Goal: Task Accomplishment & Management: Use online tool/utility

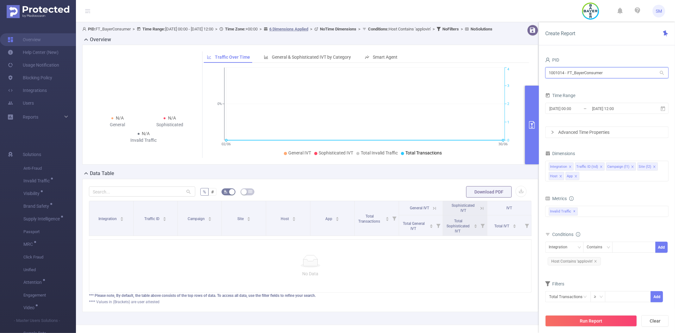
drag, startPoint x: 615, startPoint y: 72, endPoint x: 540, endPoint y: 71, distance: 75.7
click at [540, 71] on div "PID 1001014 - FT_BayerConsumer 1001014 - FT_BayerConsumer Time Range [DATE] 00:…" at bounding box center [607, 196] width 136 height 295
type input "adtellige"
click at [579, 83] on li "1000460 - Adtelligent_PreBid 69M [9,498 rows]" at bounding box center [608, 86] width 124 height 10
click at [663, 108] on icon at bounding box center [664, 109] width 6 height 6
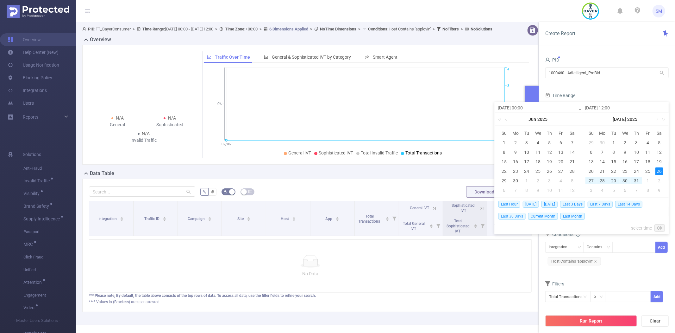
click at [517, 217] on span "Last 30 Days" at bounding box center [512, 215] width 27 height 7
type input "[DATE] 00:00"
type input "[DATE] 23:59"
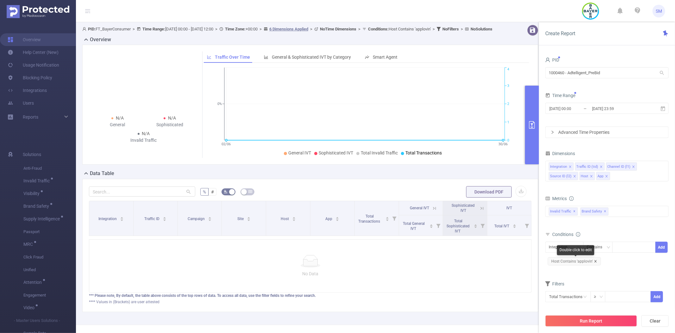
click at [596, 262] on icon "icon: close" at bounding box center [595, 260] width 3 height 3
click at [597, 319] on button "Run Report" at bounding box center [592, 320] width 92 height 11
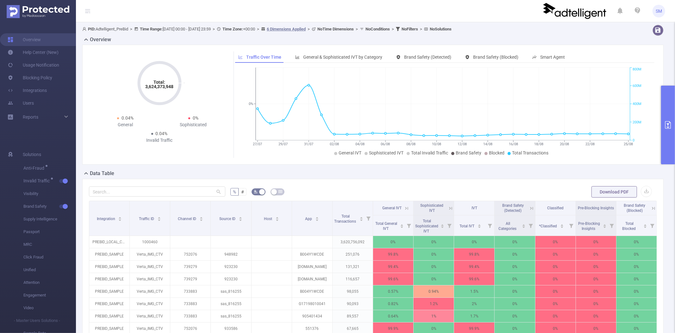
click at [667, 99] on button "primary" at bounding box center [669, 125] width 14 height 79
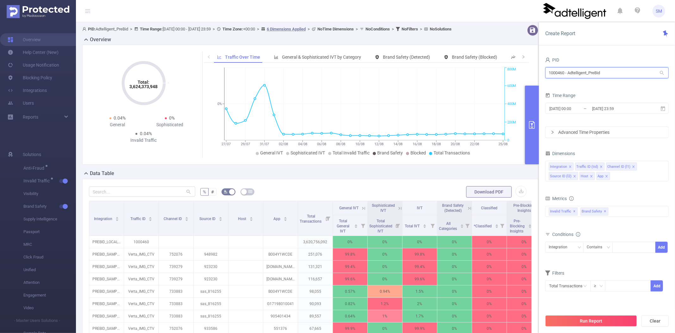
drag, startPoint x: 616, startPoint y: 72, endPoint x: 529, endPoint y: 74, distance: 86.2
click at [529, 74] on section "PID: Adtelligent_PreBid > Time Range: [DATE] 00:00 - [DATE] 23:59 > Time Zone: …" at bounding box center [375, 228] width 599 height 412
type input "shutterfl"
click at [562, 88] on li "1000848 - FT_Shutterfly 336K [3,472 rows]" at bounding box center [608, 86] width 124 height 10
click at [583, 315] on button "Run Report" at bounding box center [592, 320] width 92 height 11
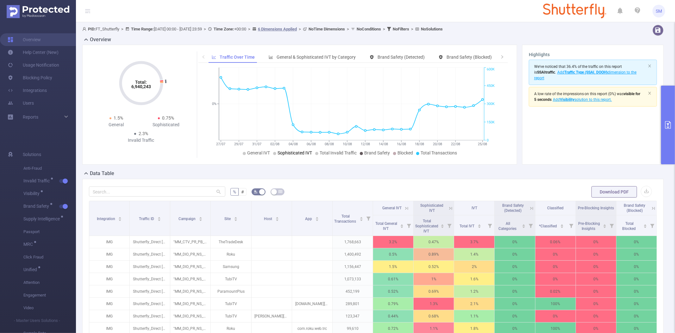
click at [293, 155] on span "Sophisticated IVT" at bounding box center [295, 152] width 35 height 5
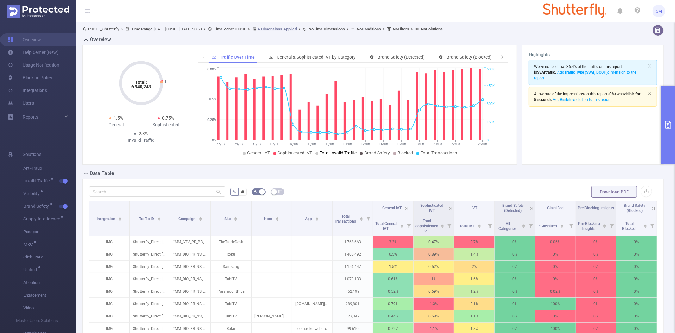
click at [322, 154] on span "Total Invalid Traffic" at bounding box center [338, 152] width 37 height 5
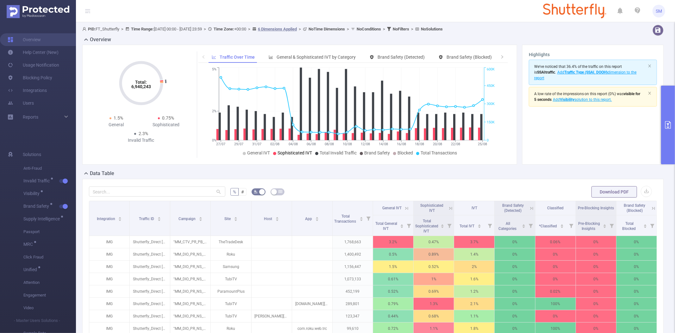
click at [279, 154] on span "Sophisticated IVT" at bounding box center [295, 152] width 35 height 5
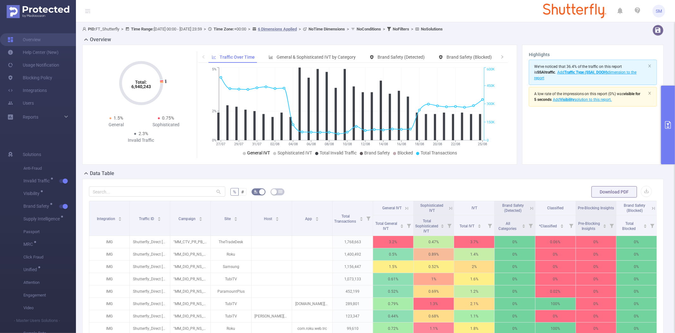
click at [247, 153] on span "General IVT" at bounding box center [258, 152] width 23 height 5
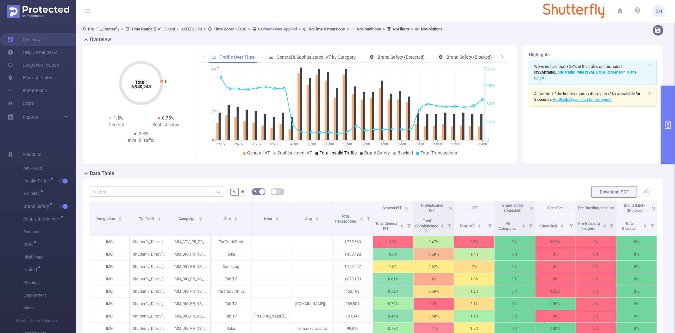
click at [322, 156] on li "Total Invalid Traffic" at bounding box center [335, 152] width 41 height 7
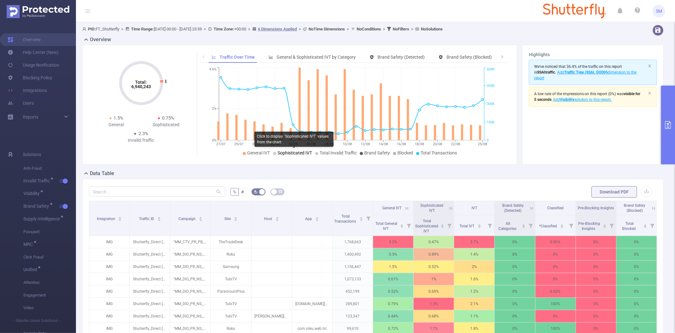
click at [295, 153] on span "Sophisticated IVT" at bounding box center [295, 152] width 35 height 5
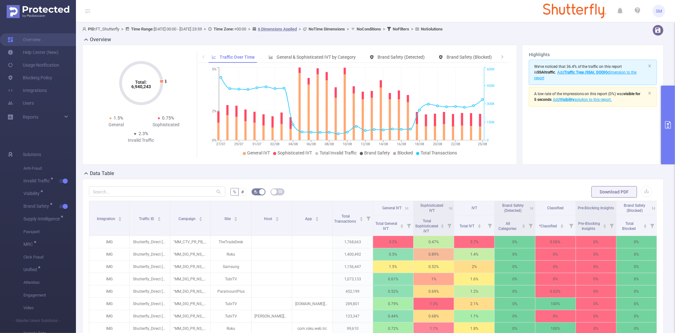
click at [665, 108] on button "primary" at bounding box center [669, 125] width 14 height 79
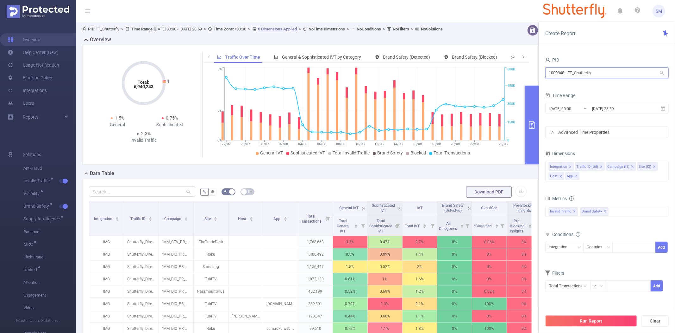
drag, startPoint x: 613, startPoint y: 74, endPoint x: 491, endPoint y: 74, distance: 121.9
click at [493, 74] on section "PID: FT_Shutterfly > Time Range: [DATE] 00:00 - [DATE] 23:59 > Time Zone: +00:0…" at bounding box center [375, 228] width 599 height 412
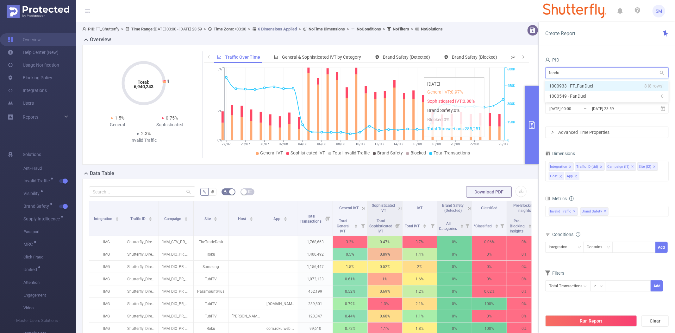
type input "fandue"
click at [585, 86] on li "1000933 - FT_FanDuel 8 [8 rows]" at bounding box center [608, 86] width 124 height 10
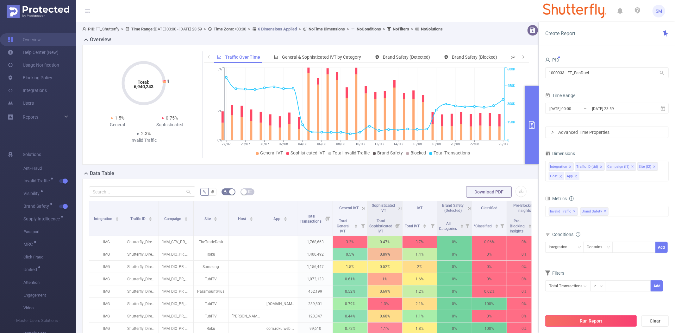
click at [567, 321] on button "Run Report" at bounding box center [592, 320] width 92 height 11
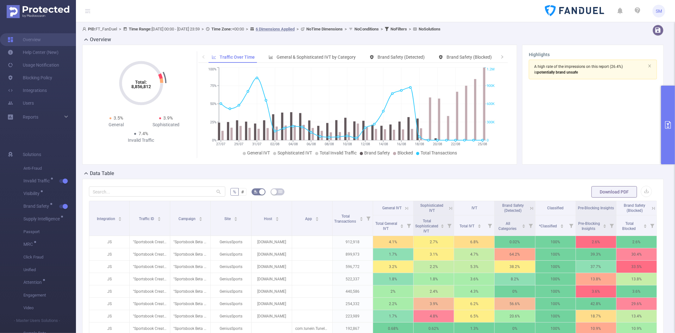
click at [667, 105] on button "primary" at bounding box center [669, 125] width 14 height 79
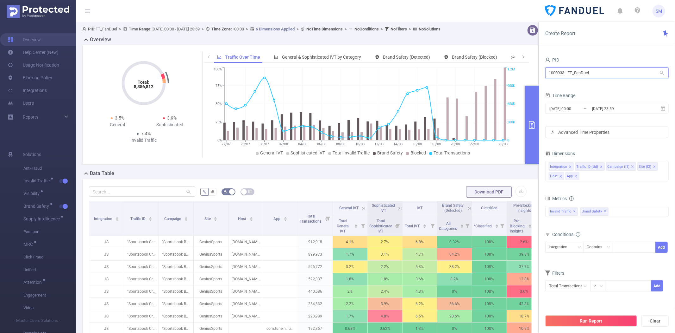
drag, startPoint x: 606, startPoint y: 73, endPoint x: 515, endPoint y: 73, distance: 90.6
click at [521, 73] on section "PID: FT_FanDuel > Time Range: [DATE] 00:00 - [DATE] 23:59 > Time Zone: +00:00 >…" at bounding box center [375, 228] width 599 height 412
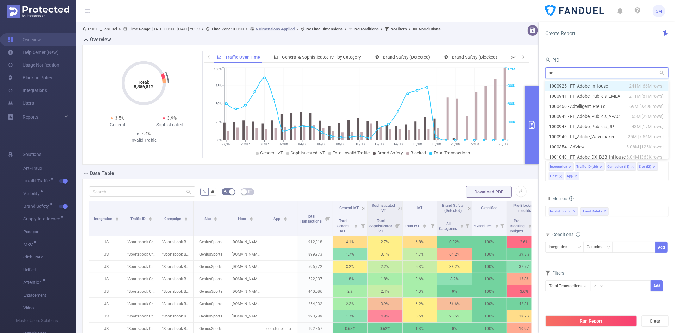
type input "adt"
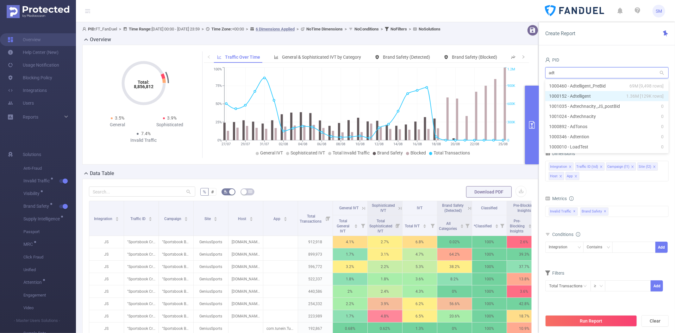
click at [565, 95] on li "1000152 - Adtelligent 1.36M [129K rows]" at bounding box center [608, 96] width 124 height 10
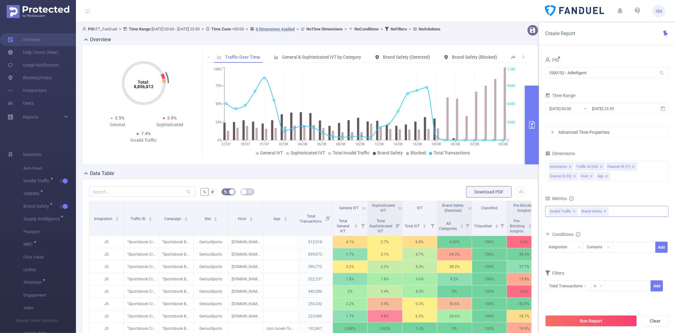
click at [605, 211] on span "✕" at bounding box center [606, 211] width 3 height 8
click at [601, 192] on form "Dimensions Integration Traffic ID (tid) Channel ID (l1) Source ID (l2) Host App…" at bounding box center [608, 224] width 124 height 150
click at [597, 318] on button "Run Report" at bounding box center [592, 320] width 92 height 11
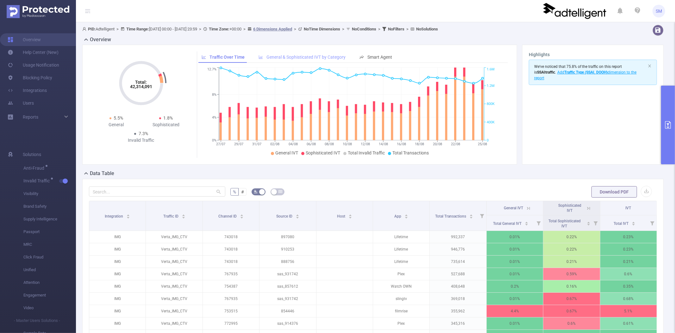
click at [287, 56] on span "General & Sophisticated IVT by Category" at bounding box center [306, 56] width 79 height 5
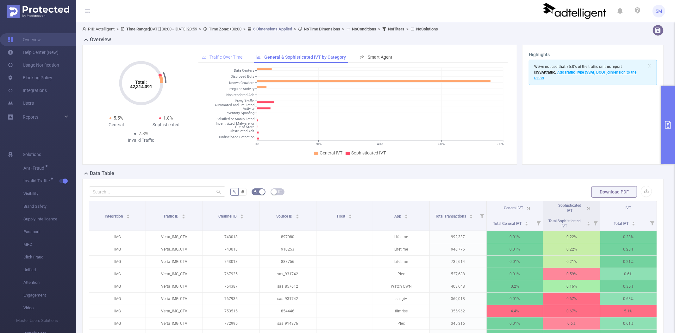
click at [238, 61] on div "Traffic Over Time" at bounding box center [222, 57] width 47 height 12
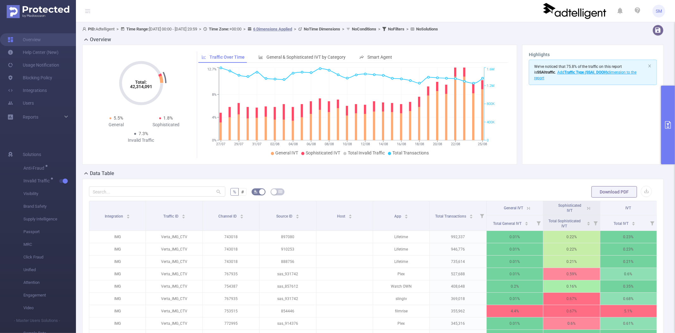
click at [672, 112] on button "primary" at bounding box center [669, 125] width 14 height 79
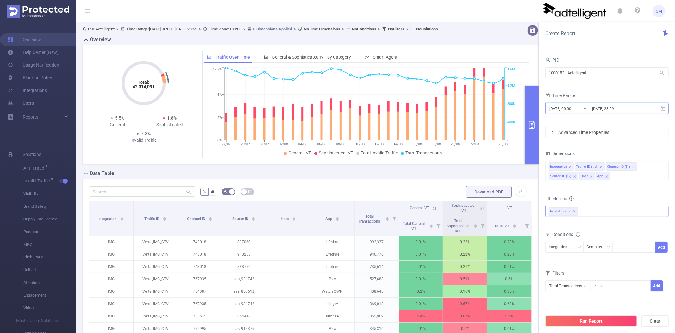
click at [662, 108] on icon at bounding box center [664, 109] width 6 height 6
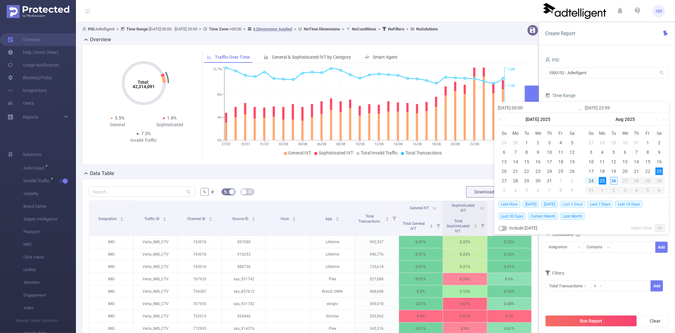
click at [580, 202] on span "Last 3 Days" at bounding box center [573, 203] width 25 height 7
type input "[DATE] 00:00"
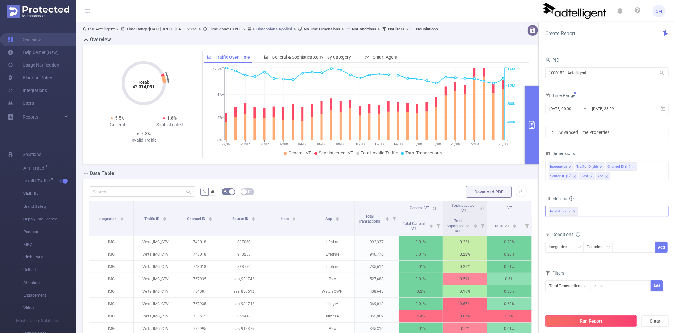
click at [599, 321] on button "Run Report" at bounding box center [592, 320] width 92 height 11
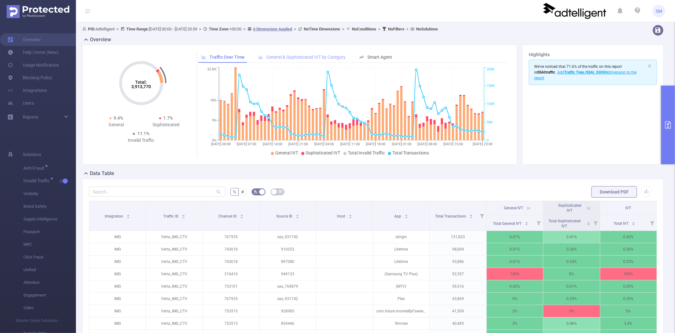
click at [308, 58] on span "General & Sophisticated IVT by Category" at bounding box center [306, 56] width 79 height 5
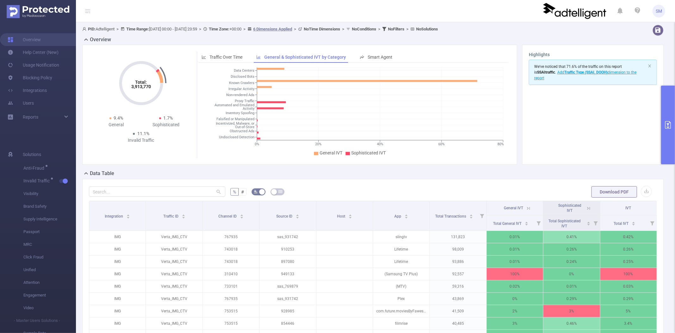
click at [666, 98] on button "primary" at bounding box center [669, 125] width 14 height 79
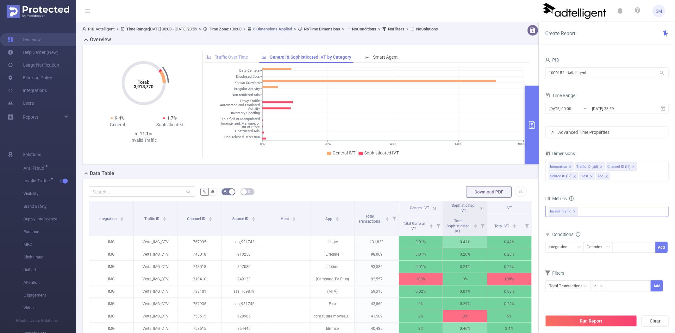
click at [217, 52] on div "Traffic Over Time" at bounding box center [227, 57] width 47 height 12
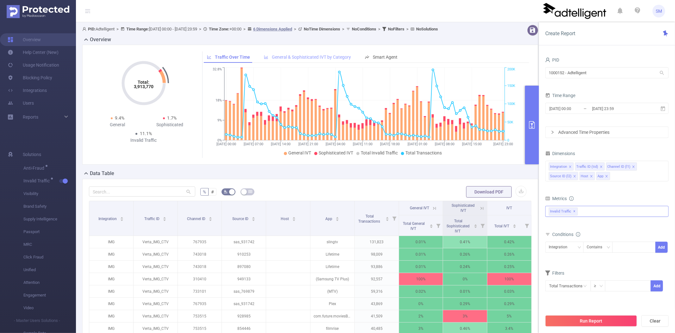
click at [284, 53] on div "General & Sophisticated IVT by Category" at bounding box center [307, 57] width 93 height 12
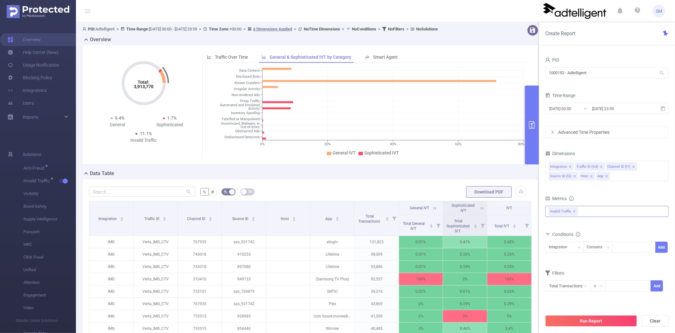
click at [535, 103] on button "primary" at bounding box center [532, 125] width 14 height 79
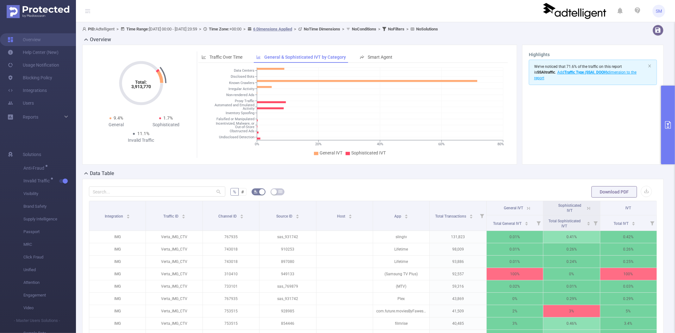
click at [526, 208] on icon at bounding box center [529, 208] width 6 height 6
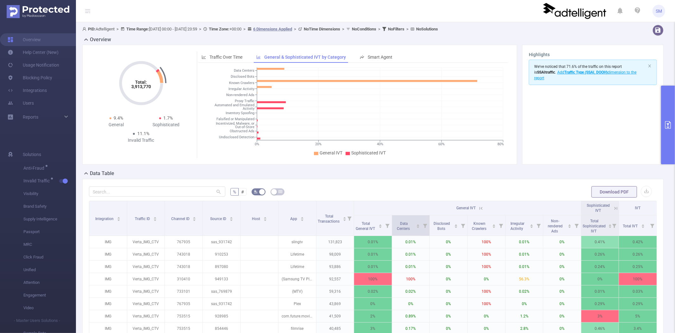
click at [422, 223] on icon at bounding box center [425, 225] width 9 height 20
drag, startPoint x: 351, startPoint y: 251, endPoint x: 357, endPoint y: 251, distance: 6.0
click at [357, 251] on div at bounding box center [357, 252] width 4 height 4
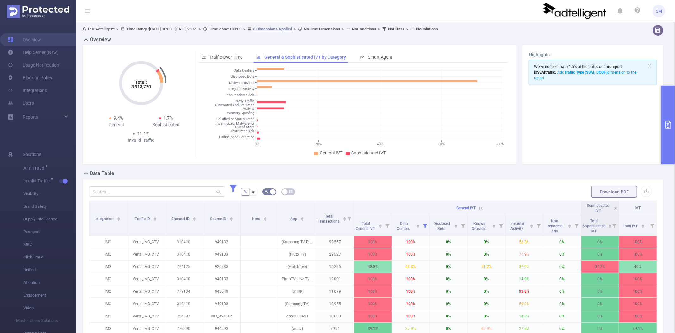
click at [409, 187] on form "% # Download PDF" at bounding box center [373, 191] width 568 height 13
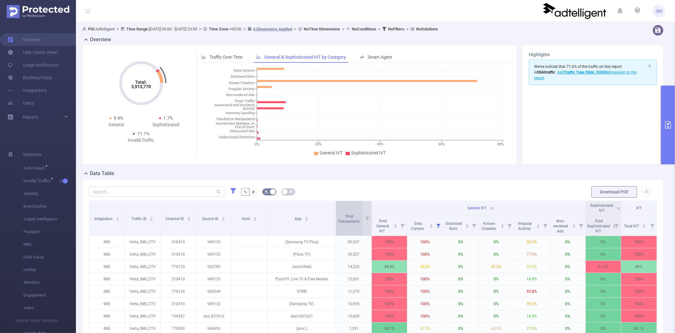
drag, startPoint x: 314, startPoint y: 206, endPoint x: 336, endPoint y: 206, distance: 22.5
click at [336, 206] on tr "Integration Traffic ID Channel ID Source ID Host App Total Transactions General…" at bounding box center [373, 208] width 568 height 14
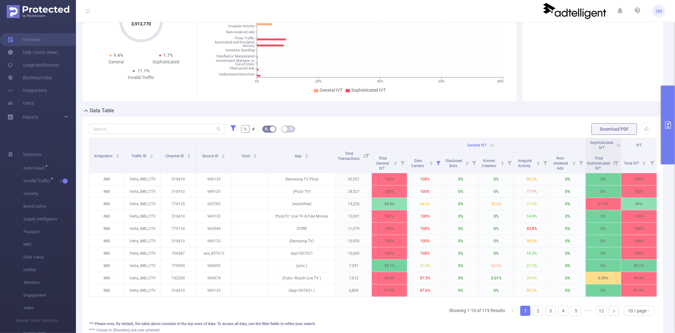
scroll to position [105, 0]
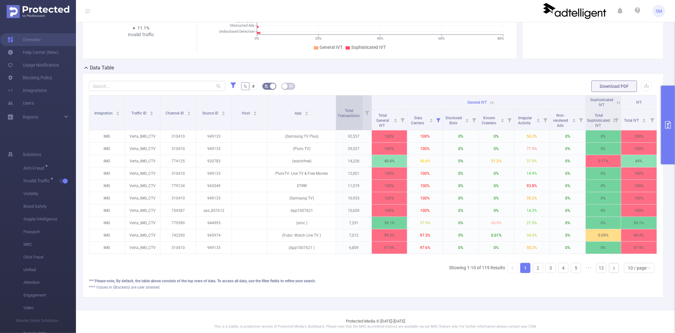
click at [340, 118] on div "Total Transactions" at bounding box center [352, 112] width 29 height 11
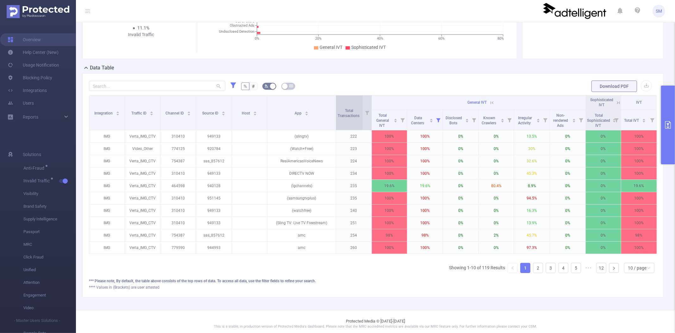
click at [340, 118] on div "Total Transactions" at bounding box center [352, 112] width 29 height 11
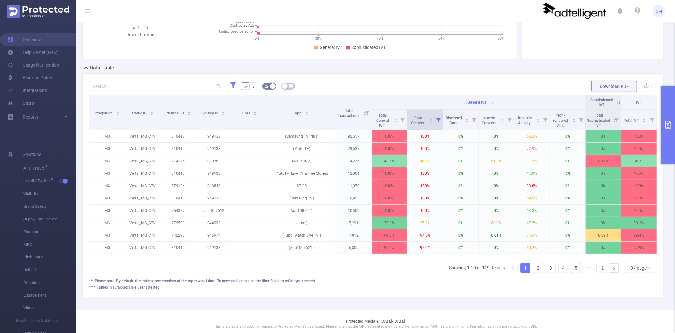
click at [435, 118] on icon at bounding box center [438, 120] width 9 height 20
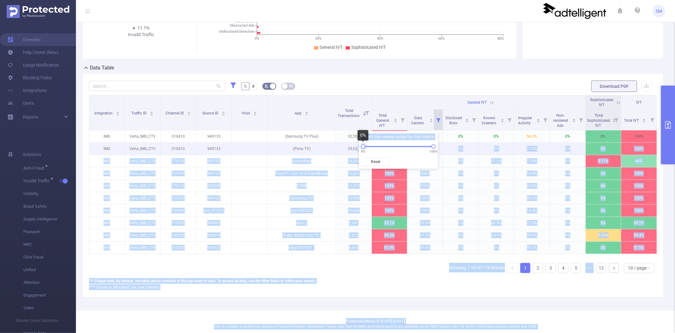
drag, startPoint x: 371, startPoint y: 146, endPoint x: 355, endPoint y: 146, distance: 15.5
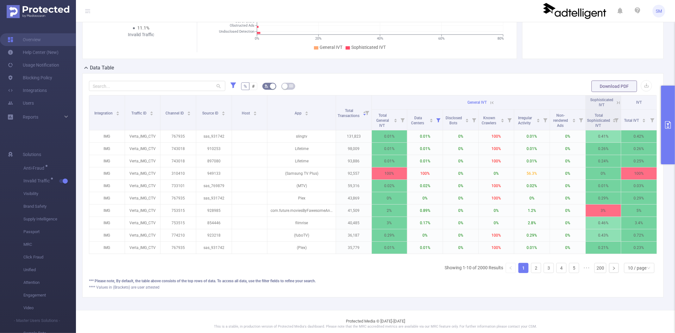
click at [390, 79] on div "% # Download PDF Integration Traffic ID Channel ID Source ID Host App Total Tra…" at bounding box center [373, 185] width 582 height 224
click at [612, 270] on icon "icon: right" at bounding box center [614, 268] width 4 height 4
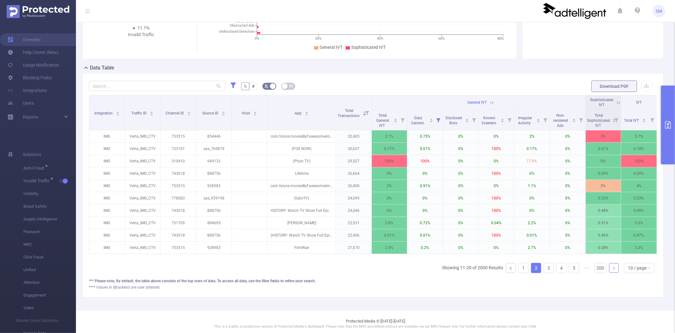
click at [612, 270] on icon "icon: right" at bounding box center [614, 268] width 4 height 4
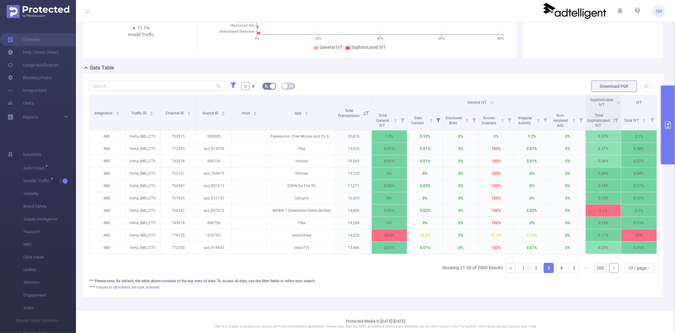
click at [612, 270] on icon "icon: right" at bounding box center [614, 268] width 4 height 4
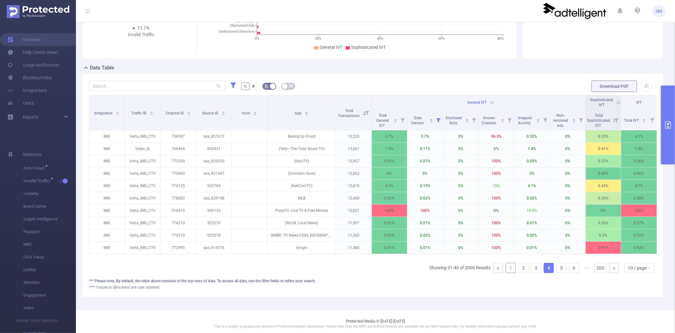
click at [506, 272] on link "1" at bounding box center [511, 268] width 10 height 10
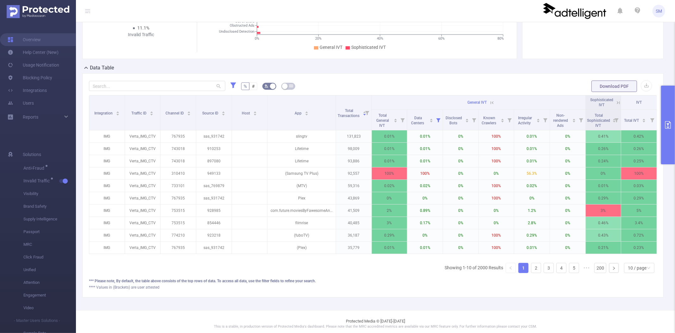
click at [673, 102] on button "primary" at bounding box center [669, 125] width 14 height 79
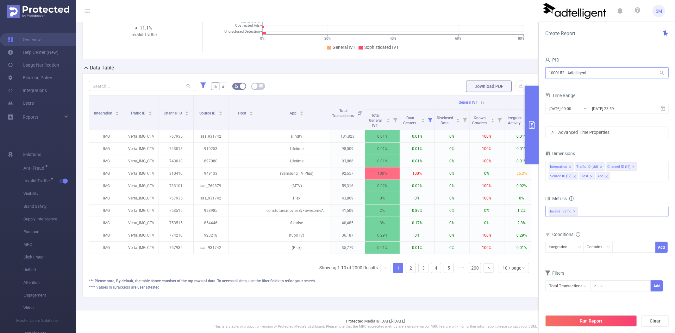
drag, startPoint x: 601, startPoint y: 73, endPoint x: 537, endPoint y: 70, distance: 63.7
click at [537, 70] on section "PID: Adtelligent > Time Range: [DATE] 00:00 - [DATE] 23:59 > Time Zone: +00:00 …" at bounding box center [375, 113] width 599 height 393
type input "revcon"
click at [564, 85] on li "1000177 - RevContent 4.86M [726K rows]" at bounding box center [608, 86] width 124 height 10
click at [661, 111] on icon at bounding box center [664, 109] width 6 height 6
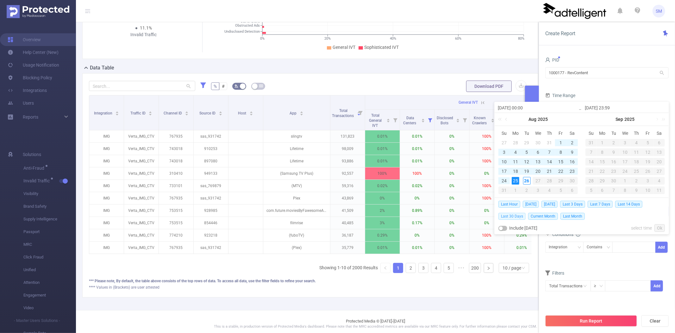
click at [511, 214] on span "Last 30 Days" at bounding box center [512, 215] width 27 height 7
type input "[DATE] 00:00"
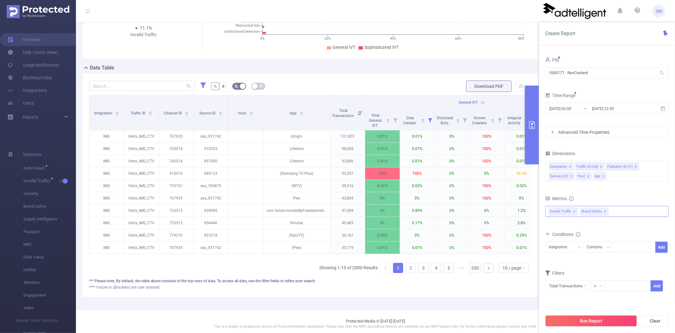
click at [587, 320] on button "Run Report" at bounding box center [592, 320] width 92 height 11
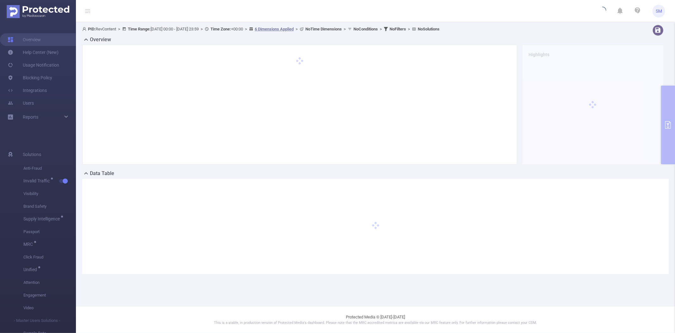
scroll to position [0, 0]
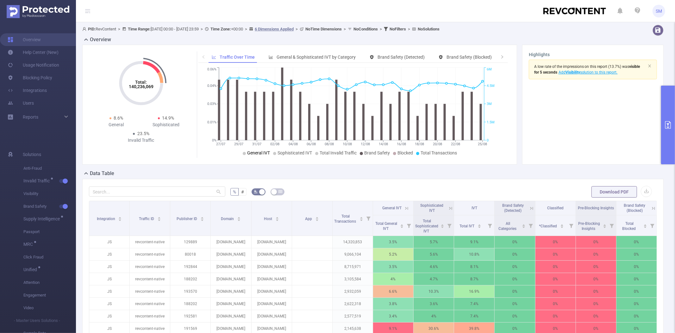
click at [259, 152] on span "General IVT" at bounding box center [258, 152] width 23 height 5
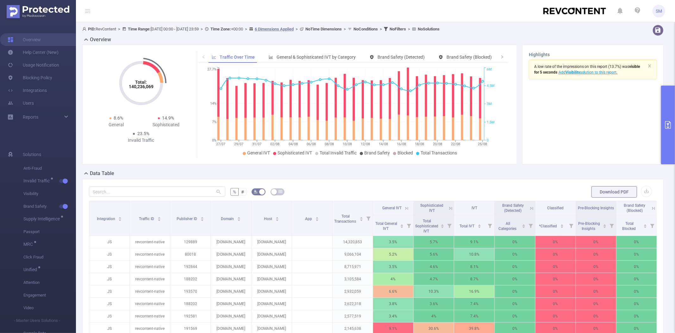
click at [666, 100] on button "primary" at bounding box center [669, 125] width 14 height 79
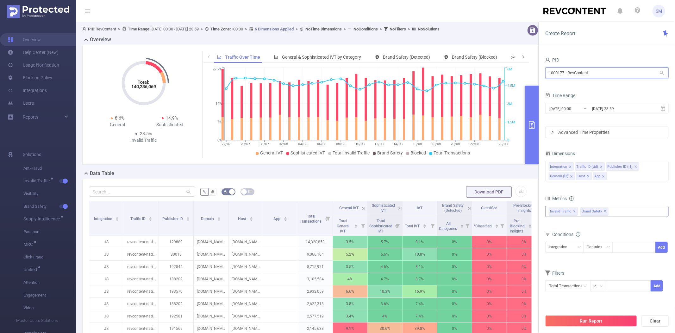
click at [588, 68] on input "1000177 - RevContent" at bounding box center [608, 72] width 124 height 11
drag, startPoint x: 583, startPoint y: 72, endPoint x: 541, endPoint y: 72, distance: 41.8
click at [541, 72] on div "PID 1000177 - RevContent 1000177 - RevContent Time Range [DATE] 00:00 _ [DATE] …" at bounding box center [607, 196] width 136 height 295
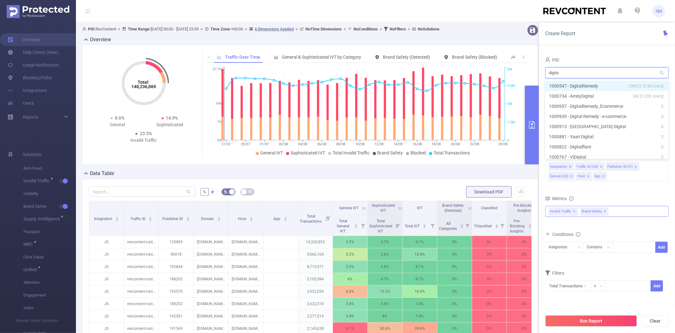
type input "digital"
click at [565, 83] on li "1000547 - DigitalRemedy 10M [1.31M rows]" at bounding box center [608, 86] width 124 height 10
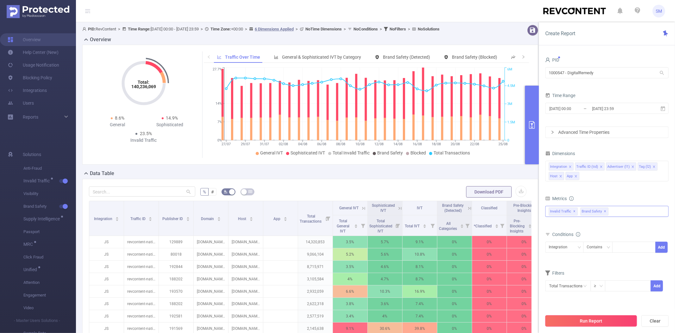
click at [604, 319] on button "Run Report" at bounding box center [592, 320] width 92 height 11
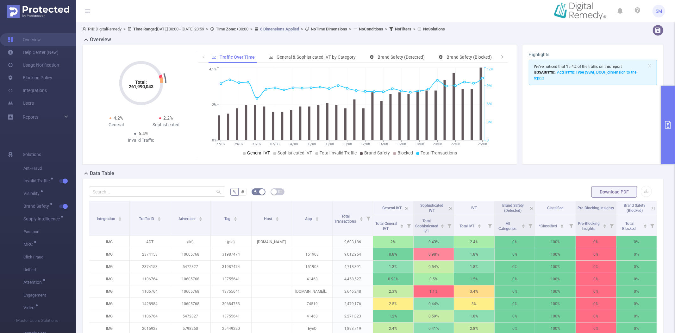
drag, startPoint x: 267, startPoint y: 155, endPoint x: 276, endPoint y: 154, distance: 8.7
click at [260, 154] on span "General IVT" at bounding box center [258, 152] width 23 height 5
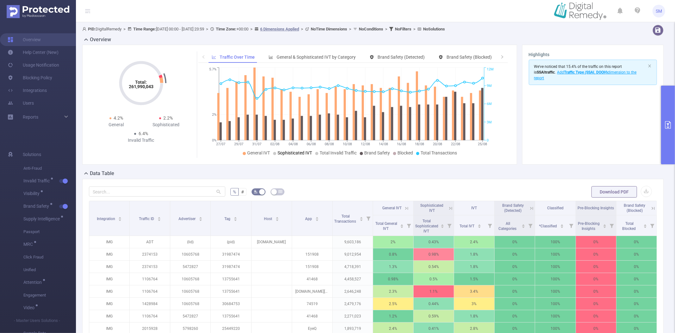
click at [281, 154] on span "Sophisticated IVT" at bounding box center [295, 152] width 35 height 5
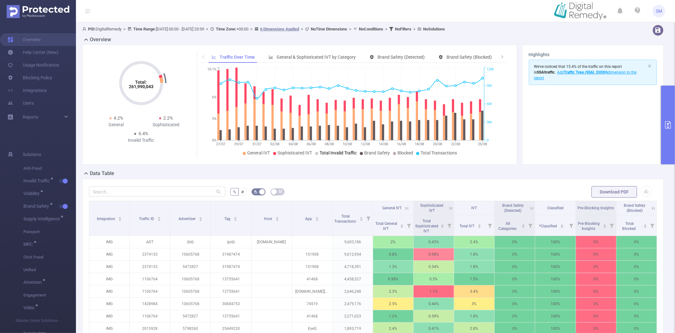
click at [337, 155] on span "Total Invalid Traffic" at bounding box center [338, 152] width 37 height 5
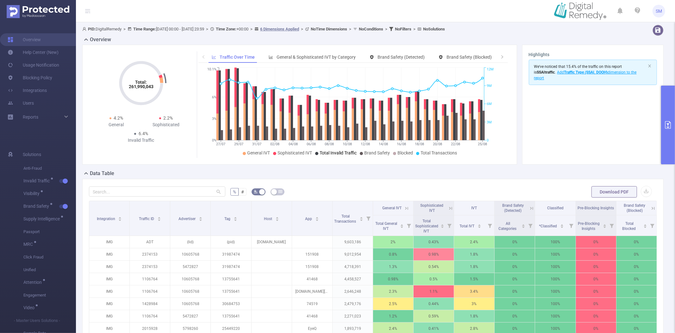
click at [337, 155] on span "Total Invalid Traffic" at bounding box center [338, 152] width 37 height 5
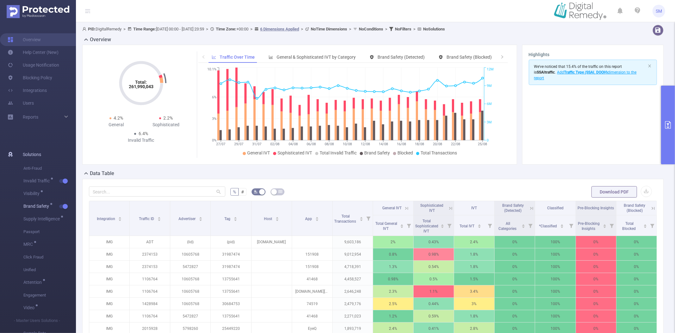
click at [65, 204] on button "button" at bounding box center [63, 206] width 9 height 4
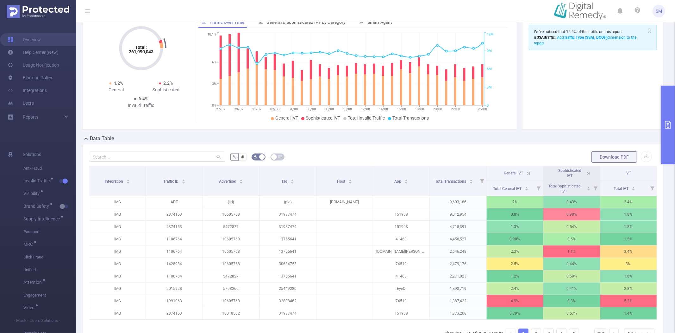
scroll to position [35, 0]
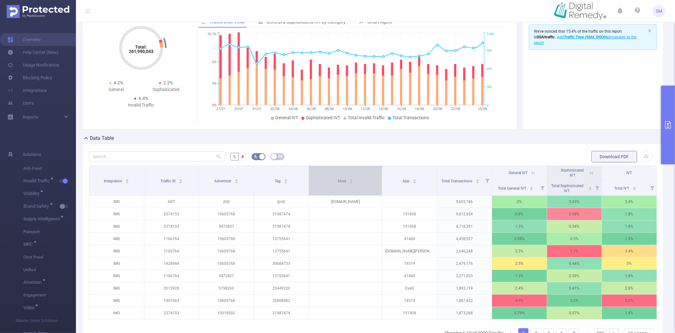
drag, startPoint x: 369, startPoint y: 176, endPoint x: 375, endPoint y: 175, distance: 6.0
click at [375, 175] on th "Host" at bounding box center [345, 181] width 73 height 30
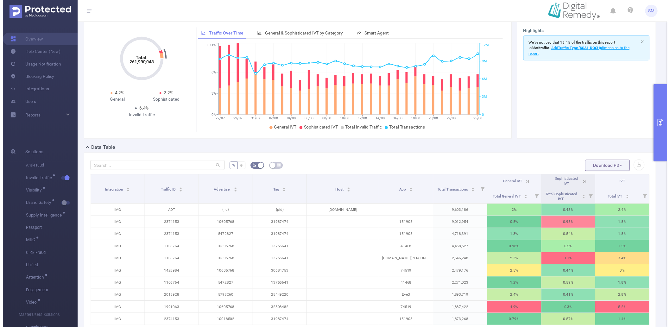
scroll to position [70, 0]
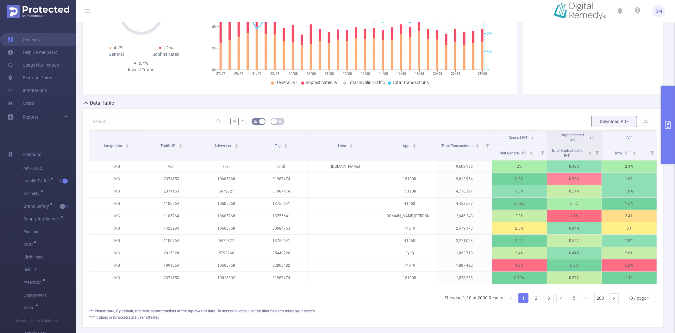
click at [667, 123] on icon "primary" at bounding box center [669, 125] width 8 height 8
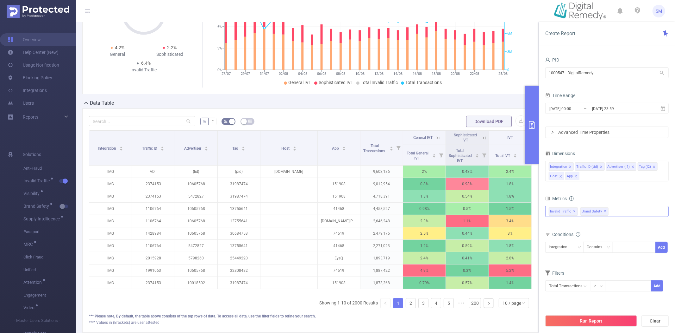
click at [435, 138] on icon at bounding box center [438, 138] width 6 height 6
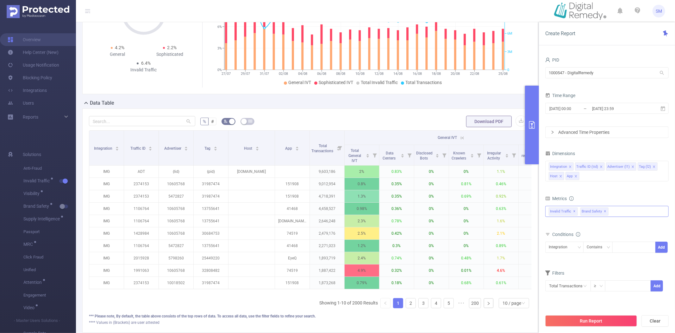
click at [463, 137] on icon at bounding box center [463, 138] width 6 height 6
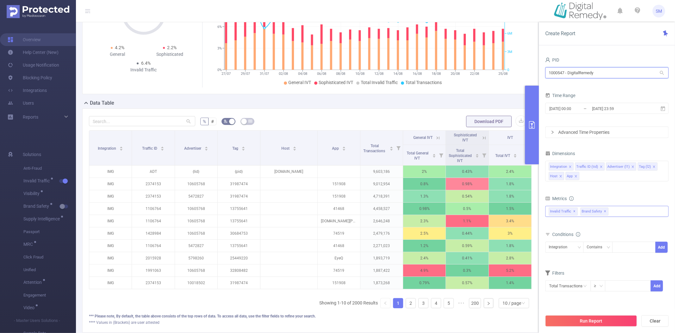
drag, startPoint x: 599, startPoint y: 70, endPoint x: 527, endPoint y: 74, distance: 73.0
click at [527, 74] on section "PID: DigitalRemedy > Time Range: [DATE] 00:00 - [DATE] 23:59 > Time Zone: +00:0…" at bounding box center [375, 148] width 599 height 393
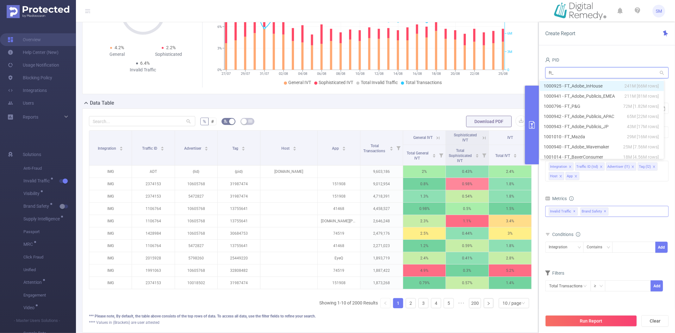
type input "ft_p"
click at [606, 86] on li "1000796 - FT_P&G 72M [1.82M rows]" at bounding box center [608, 86] width 124 height 10
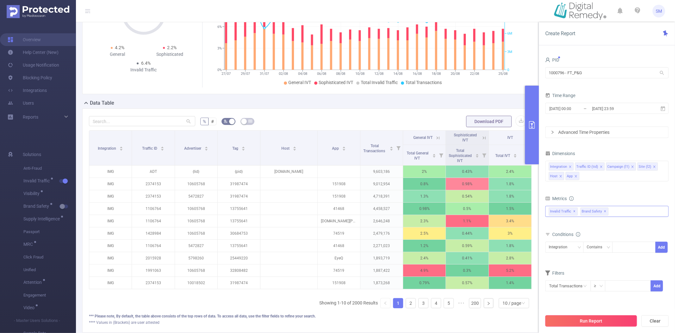
click at [589, 318] on button "Run Report" at bounding box center [592, 320] width 92 height 11
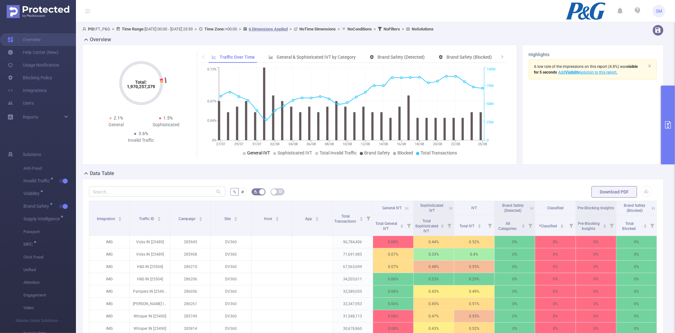
click at [259, 153] on span "General IVT" at bounding box center [258, 152] width 23 height 5
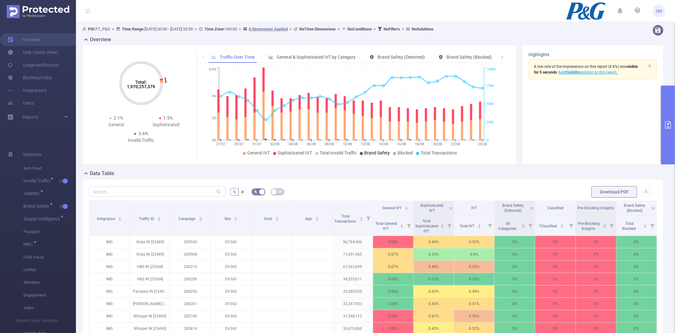
click at [368, 154] on span "Brand Safety" at bounding box center [377, 152] width 26 height 5
